Goal: Information Seeking & Learning: Learn about a topic

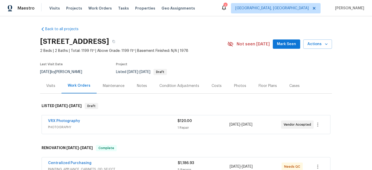
click at [52, 89] on div "Visits" at bounding box center [50, 85] width 21 height 15
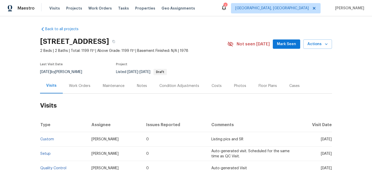
scroll to position [98, 0]
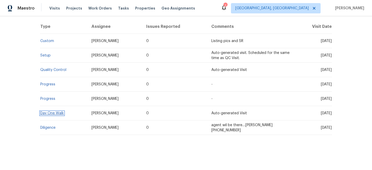
click at [52, 113] on link "Day One Walk" at bounding box center [51, 114] width 23 height 4
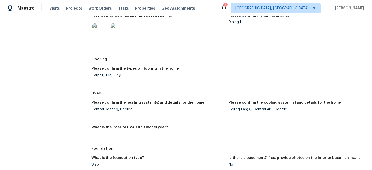
scroll to position [447, 0]
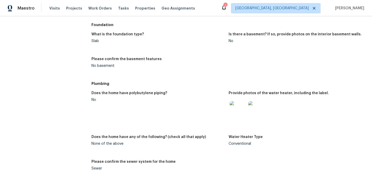
click at [256, 108] on img at bounding box center [256, 109] width 17 height 17
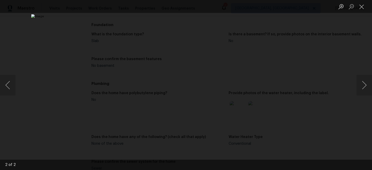
click at [180, 102] on img "Lightbox" at bounding box center [185, 84] width 309 height 141
click at [340, 4] on button "Zoom in" at bounding box center [341, 6] width 10 height 9
click at [261, 62] on img "Lightbox" at bounding box center [208, 49] width 507 height 232
click at [364, 7] on button "Close lightbox" at bounding box center [361, 6] width 10 height 9
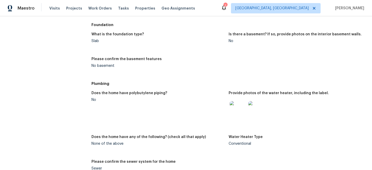
click at [237, 112] on img at bounding box center [237, 109] width 17 height 17
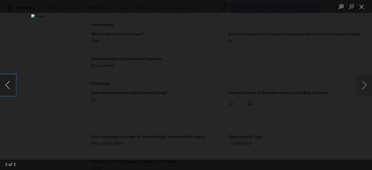
click at [7, 85] on button "Previous image" at bounding box center [7, 85] width 15 height 21
click at [361, 82] on button "Next image" at bounding box center [363, 85] width 15 height 21
click at [362, 6] on button "Close lightbox" at bounding box center [361, 6] width 10 height 9
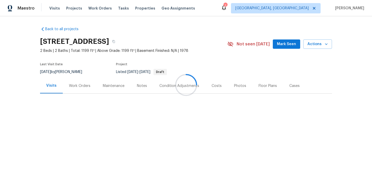
scroll to position [98, 0]
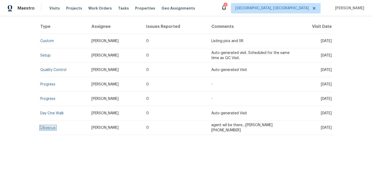
click at [49, 127] on link "Diligence" at bounding box center [47, 128] width 15 height 4
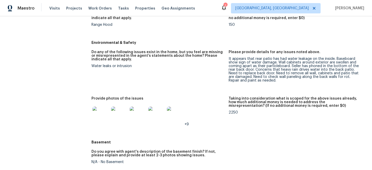
scroll to position [525, 0]
